Goal: Information Seeking & Learning: Find specific fact

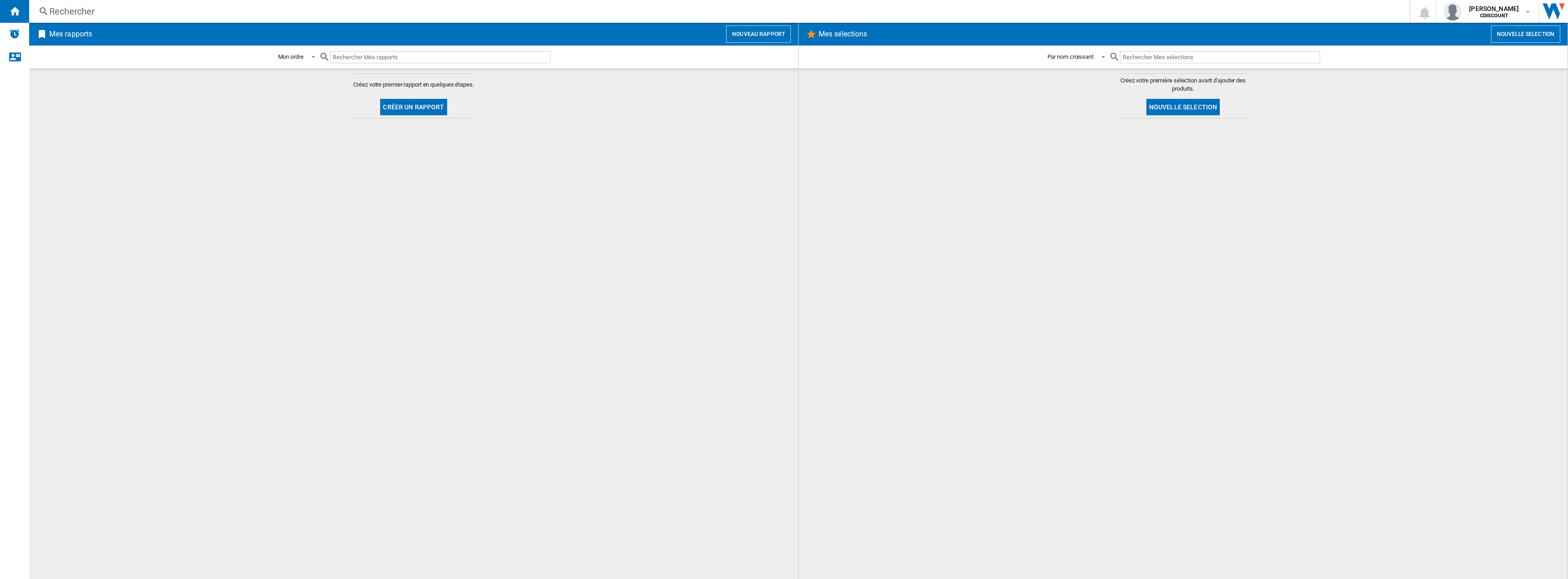
click at [382, 53] on input "text" at bounding box center [440, 57] width 220 height 12
paste input "LIT0630996266793"
type input "LIT0630996266793"
click at [82, 13] on div "Rechercher" at bounding box center [718, 11] width 1337 height 13
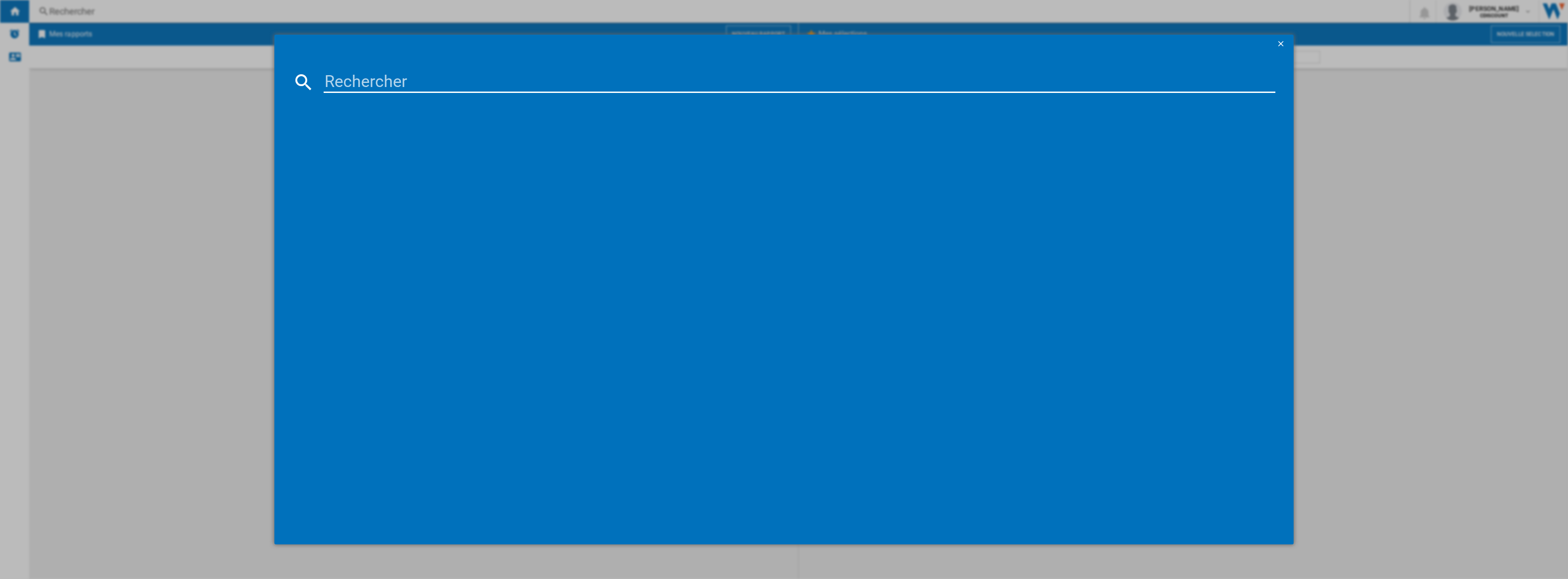
click at [351, 80] on input at bounding box center [800, 82] width 952 height 22
paste input "LIT0630996266793"
type input "LIT0630996266793"
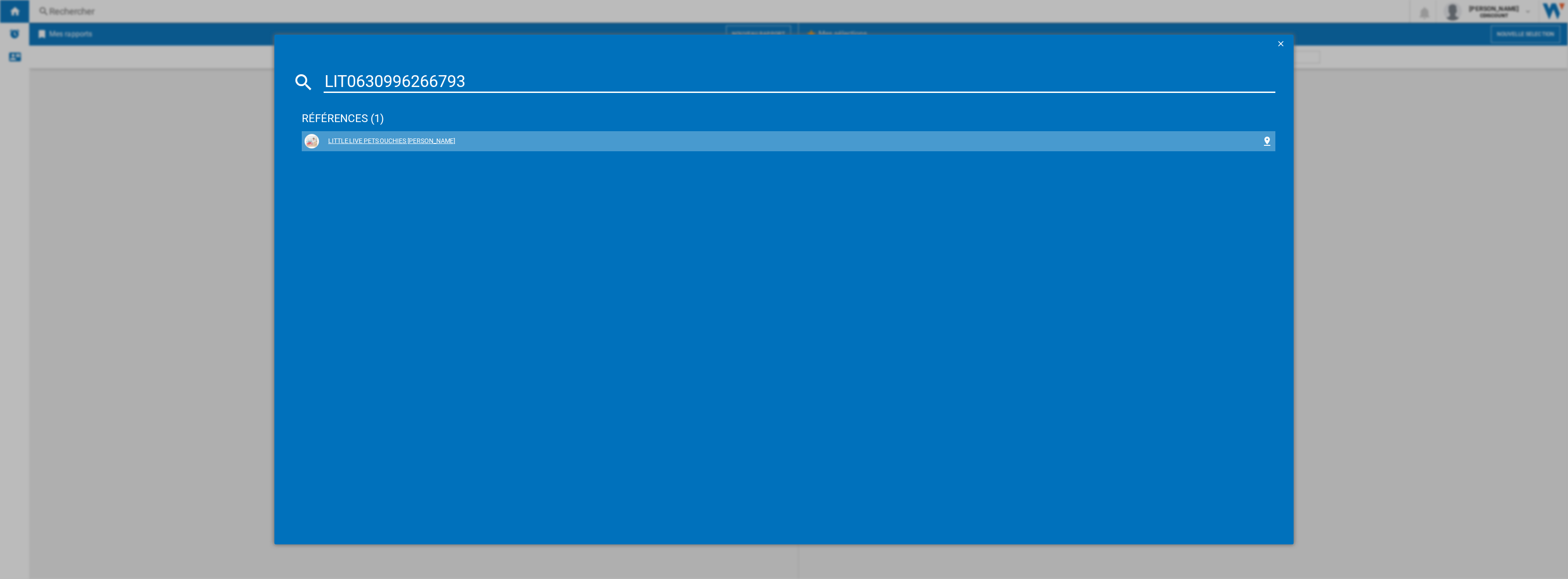
click at [411, 136] on div "LITTLE LIVE PETS OUCHIES [PERSON_NAME]" at bounding box center [788, 141] width 968 height 15
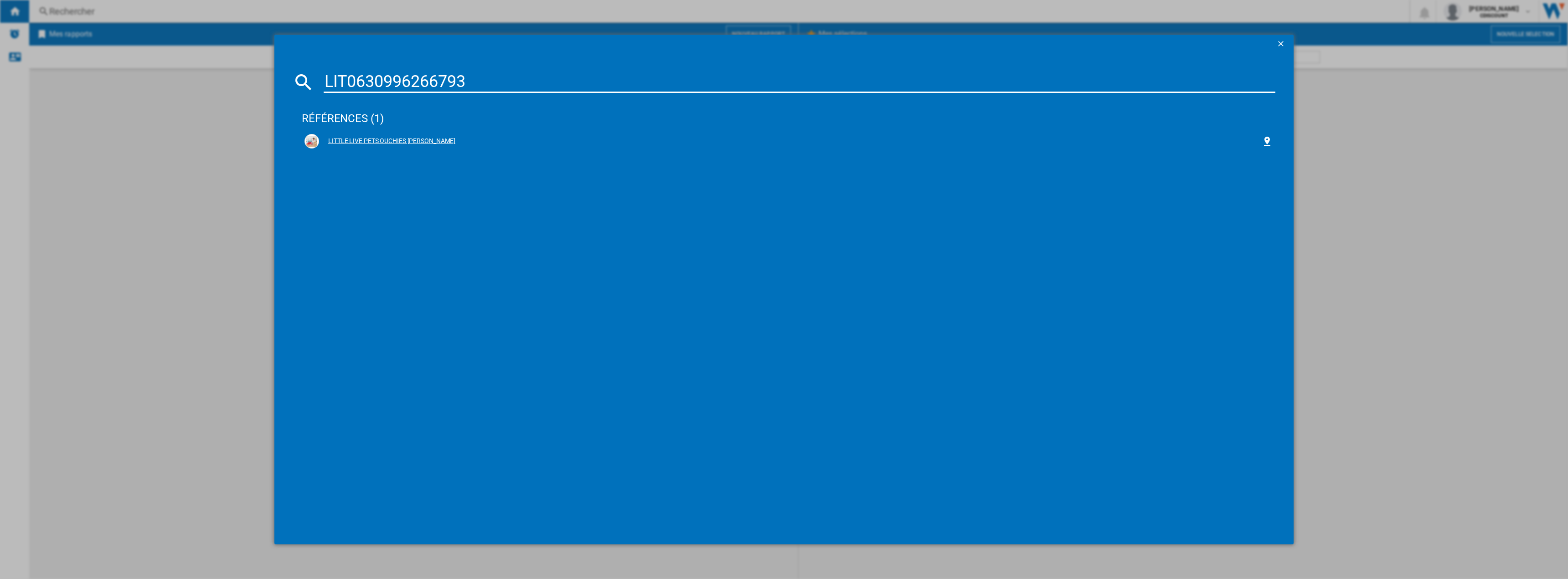
click at [383, 140] on div "LITTLE LIVE PETS OUCHIES [PERSON_NAME]" at bounding box center [790, 141] width 943 height 9
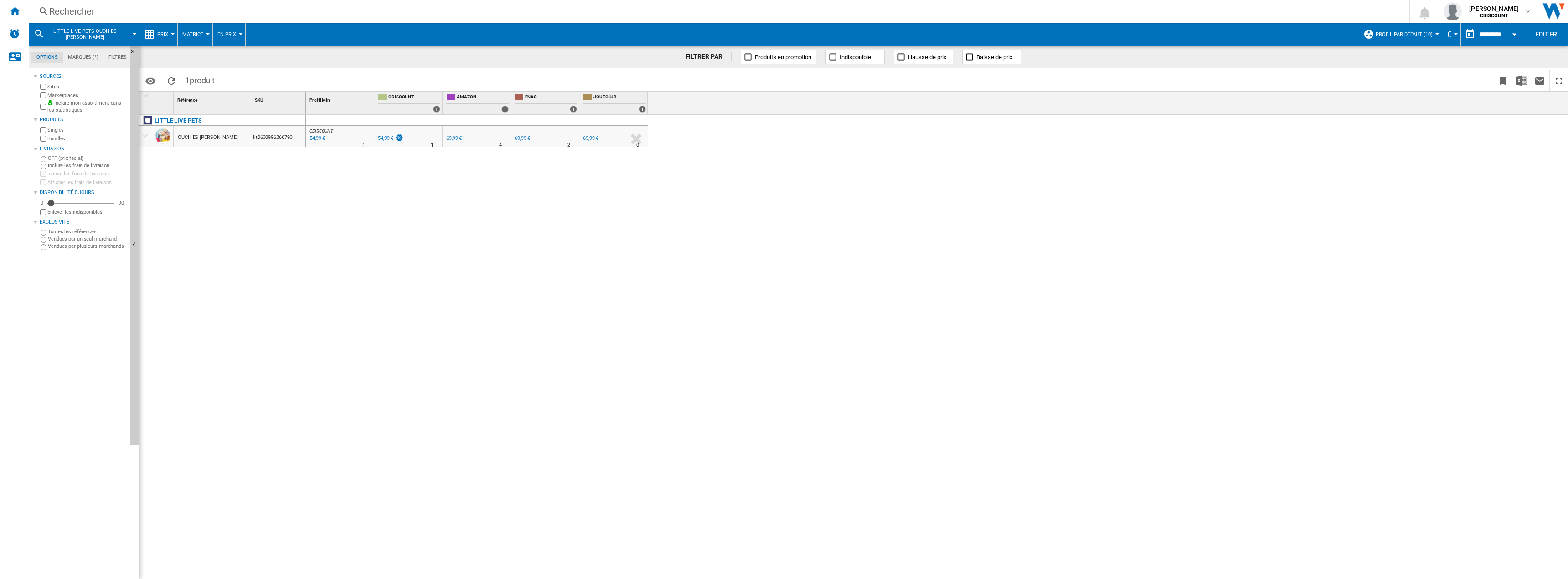
click at [267, 139] on div "lit0630996266793" at bounding box center [278, 136] width 54 height 21
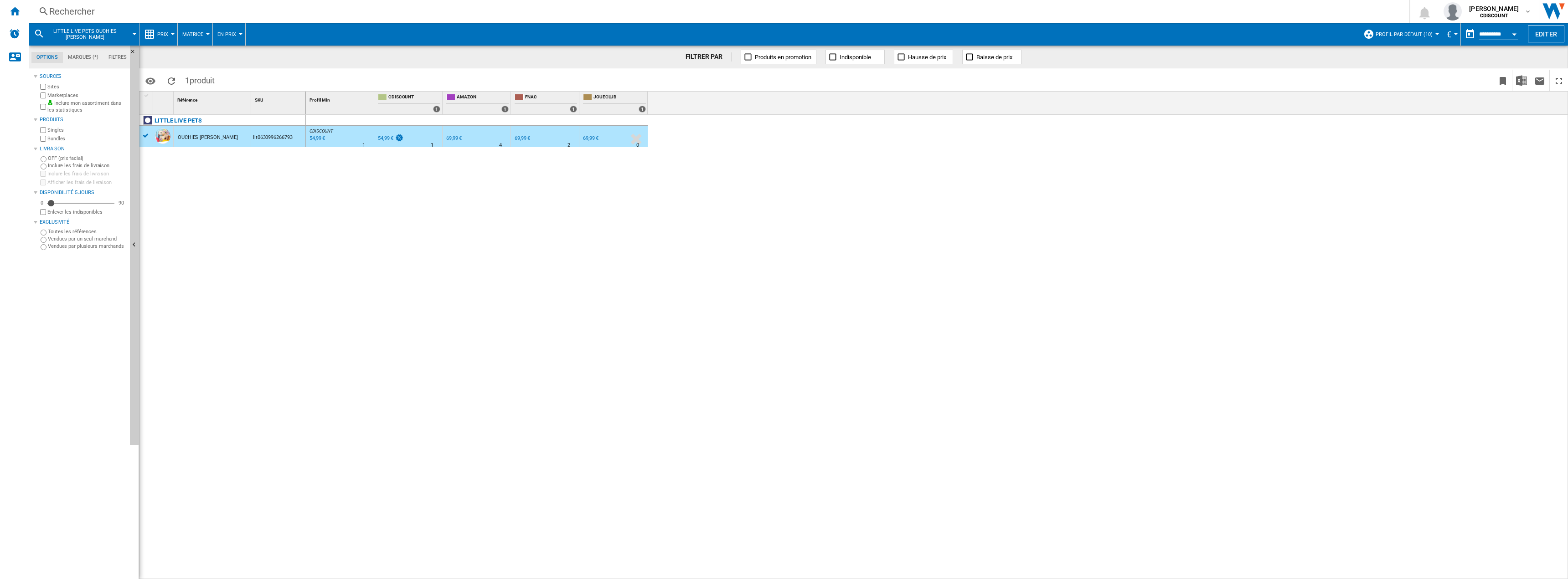
click at [267, 139] on div "lit0630996266793" at bounding box center [278, 136] width 54 height 21
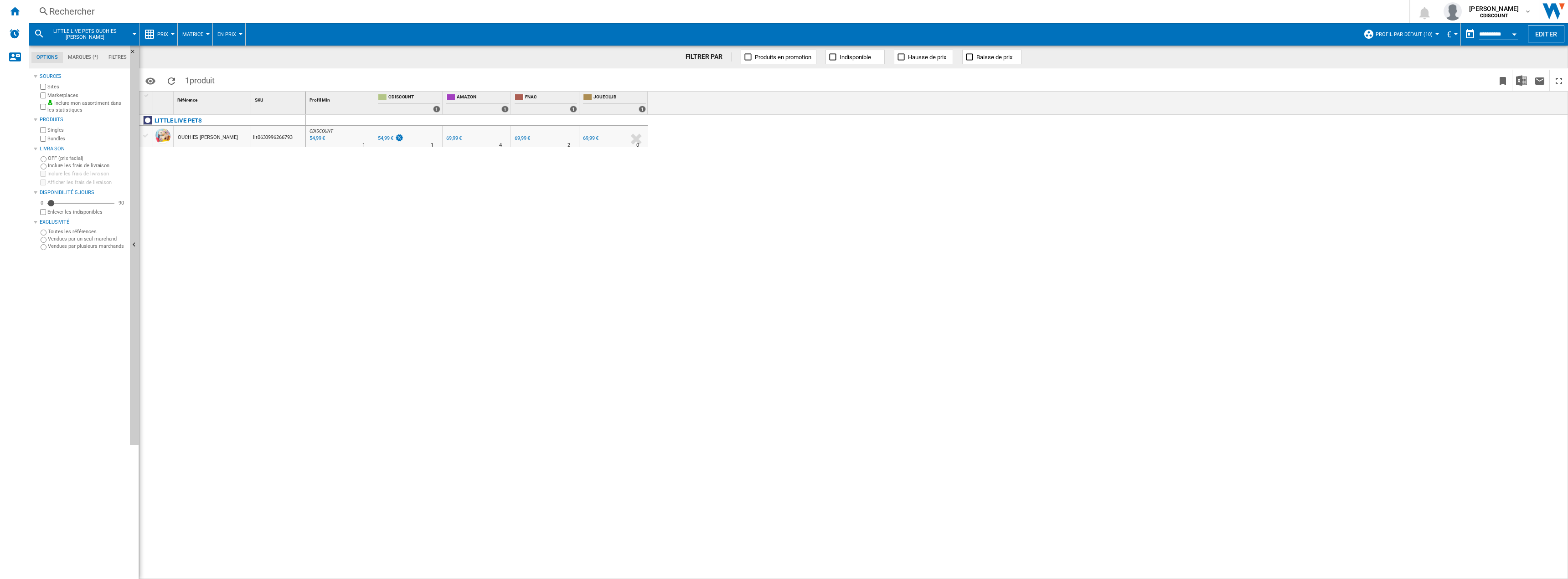
click at [273, 132] on div "lit0630996266793" at bounding box center [278, 136] width 54 height 21
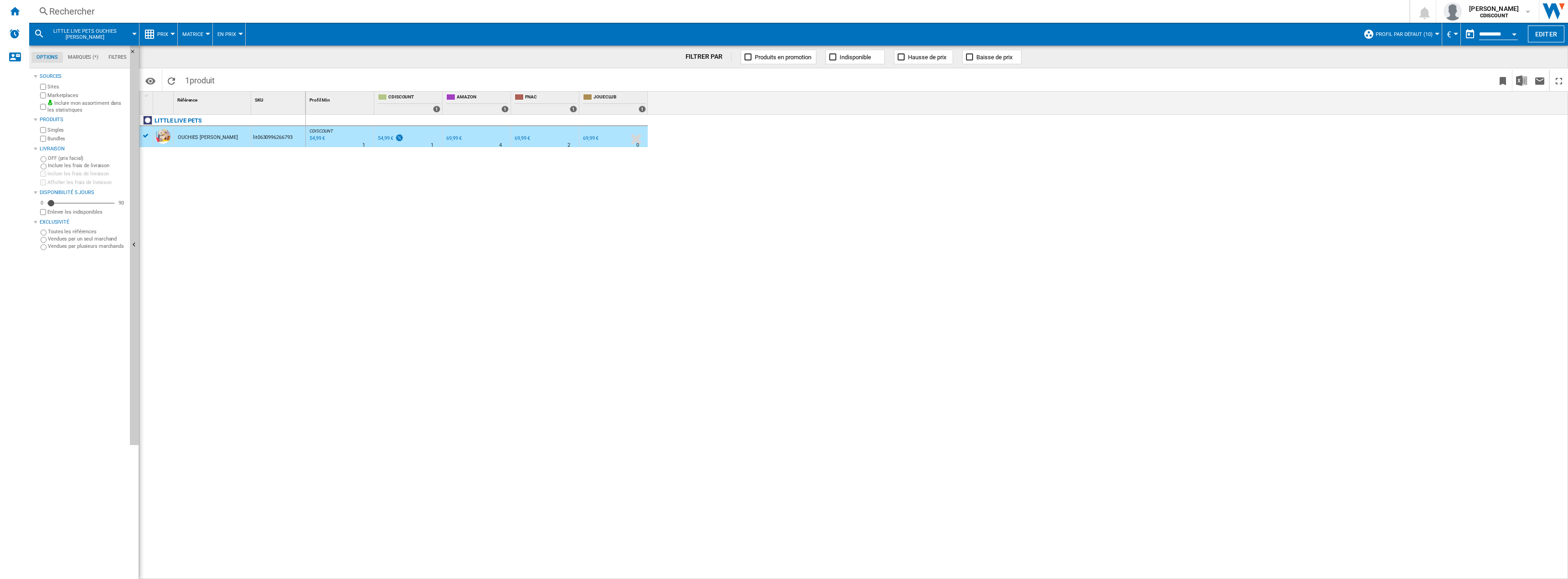
click at [273, 132] on div "lit0630996266793" at bounding box center [278, 136] width 54 height 21
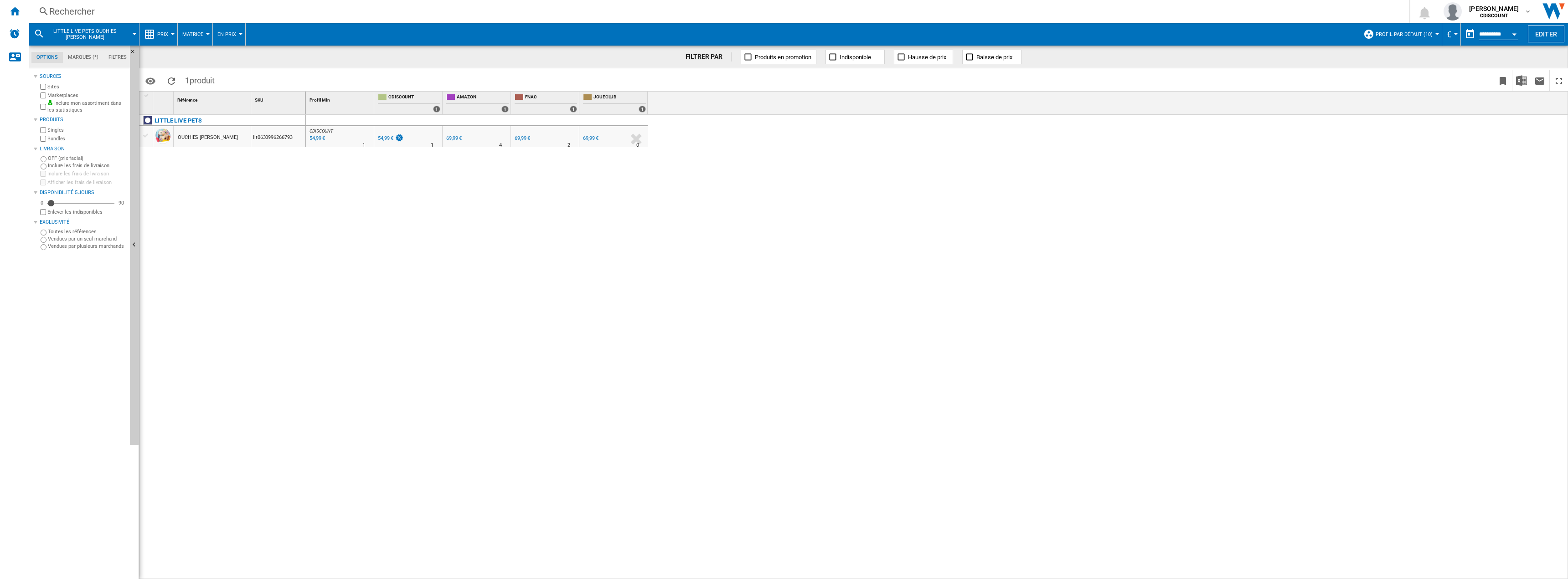
click at [266, 134] on div "lit0630996266793" at bounding box center [278, 136] width 54 height 21
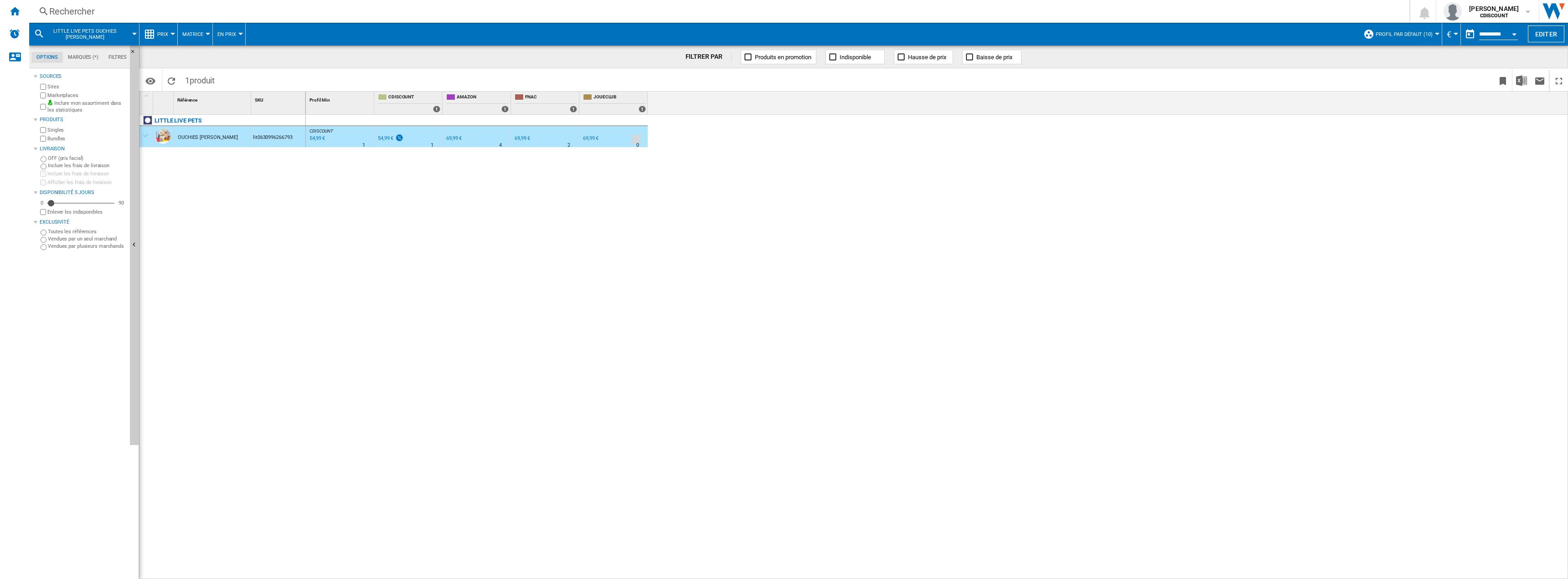
click at [266, 134] on div "lit0630996266793" at bounding box center [278, 136] width 54 height 21
